Goal: Task Accomplishment & Management: Manage account settings

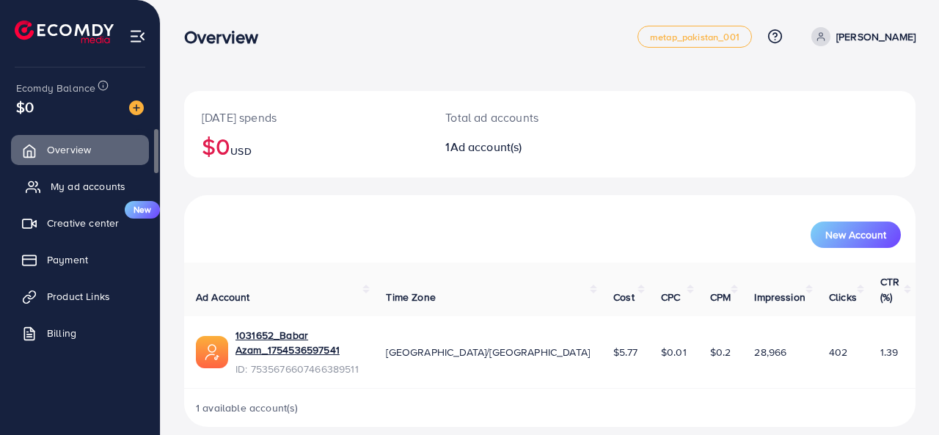
click at [91, 196] on link "My ad accounts" at bounding box center [80, 186] width 138 height 29
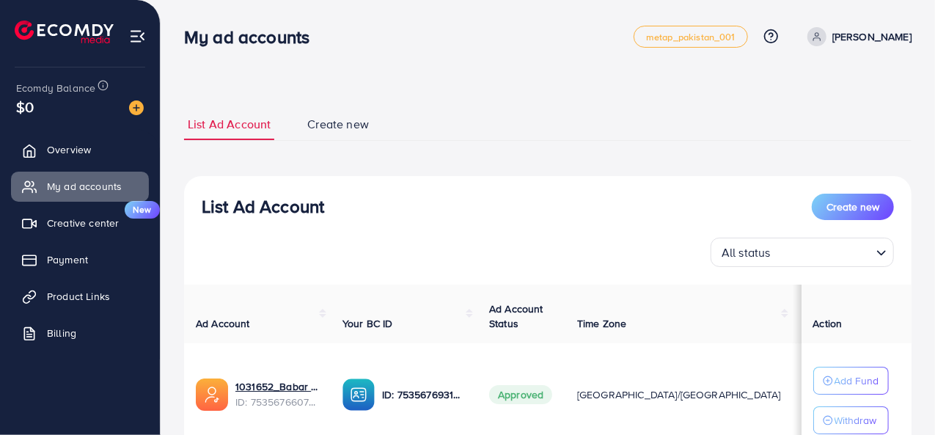
scroll to position [119, 0]
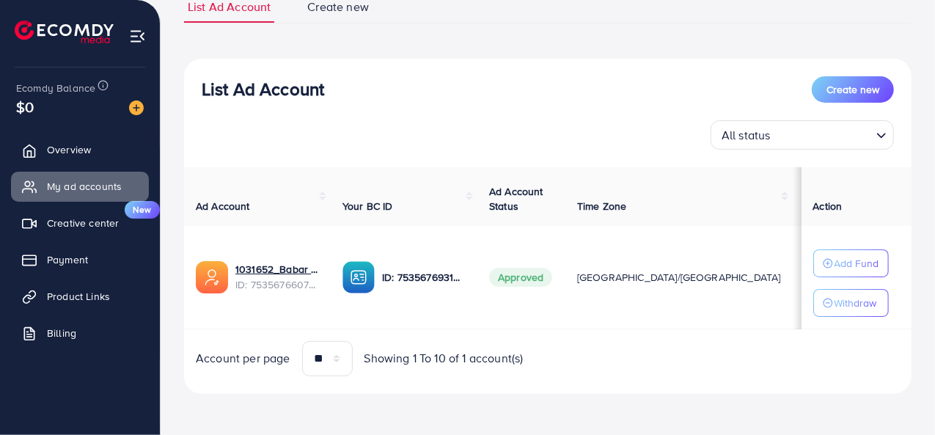
click at [402, 124] on div "All status Loading..." at bounding box center [548, 134] width 692 height 29
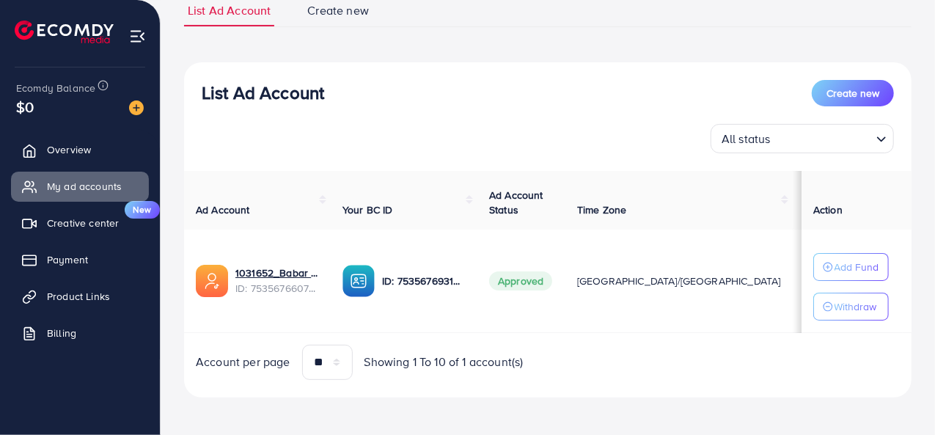
scroll to position [119, 0]
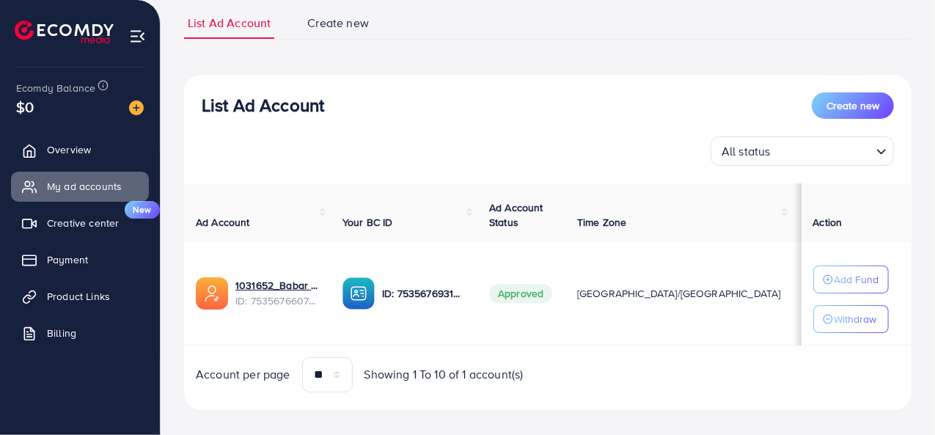
scroll to position [119, 0]
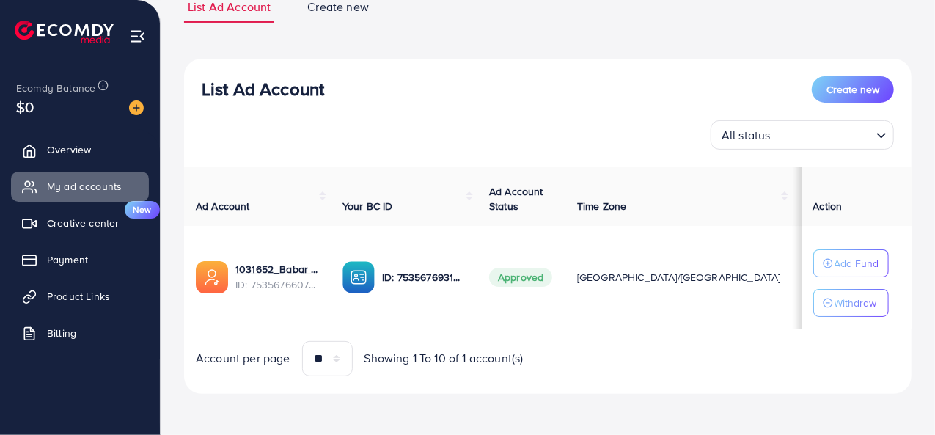
click at [930, 394] on div "**********" at bounding box center [548, 159] width 775 height 552
drag, startPoint x: 932, startPoint y: 103, endPoint x: 938, endPoint y: 86, distance: 18.6
click at [934, 93] on html "My ad accounts metap_pakistan_001 Help Center Contact Support Plans and Pricing…" at bounding box center [467, 100] width 935 height 435
